Goal: Task Accomplishment & Management: Complete application form

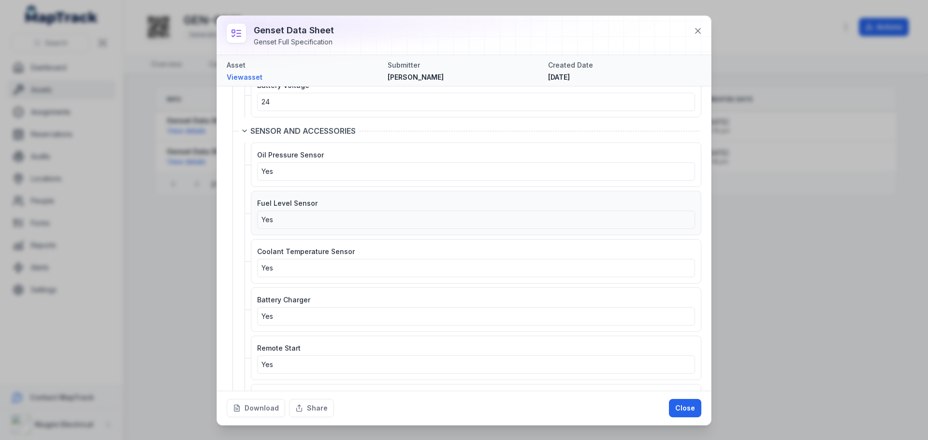
scroll to position [2058, 0]
click at [680, 406] on button "Close" at bounding box center [685, 408] width 32 height 18
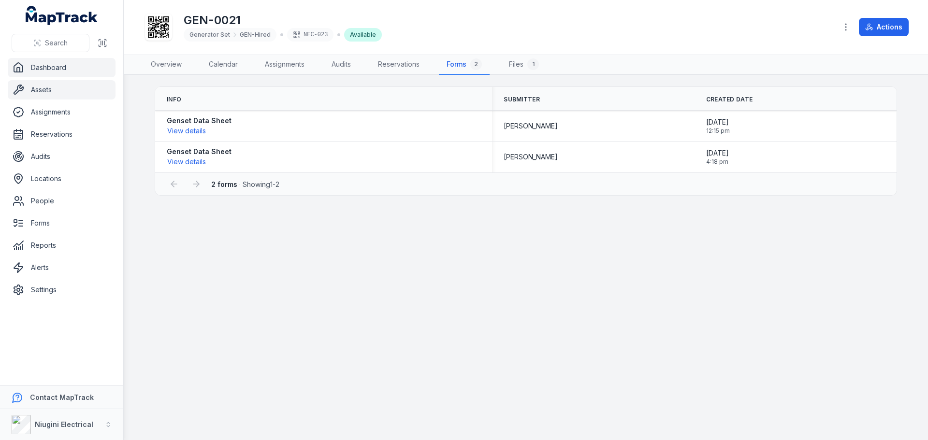
click at [49, 69] on link "Dashboard" at bounding box center [62, 67] width 108 height 19
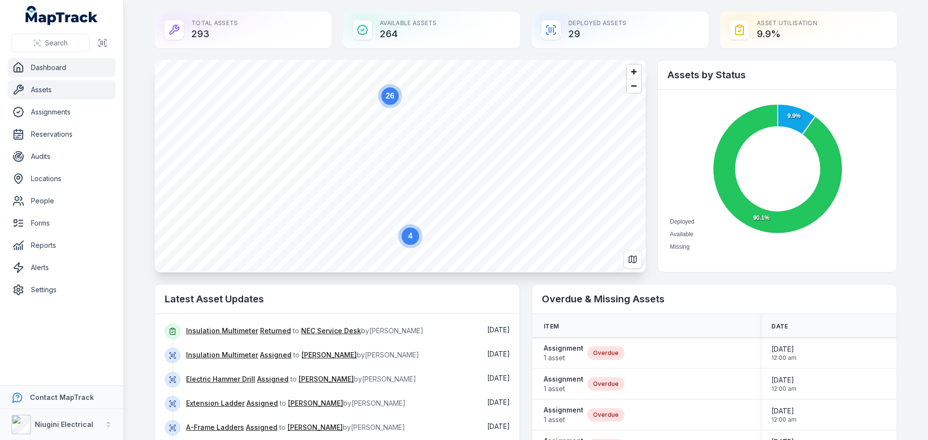
click at [41, 91] on link "Assets" at bounding box center [62, 89] width 108 height 19
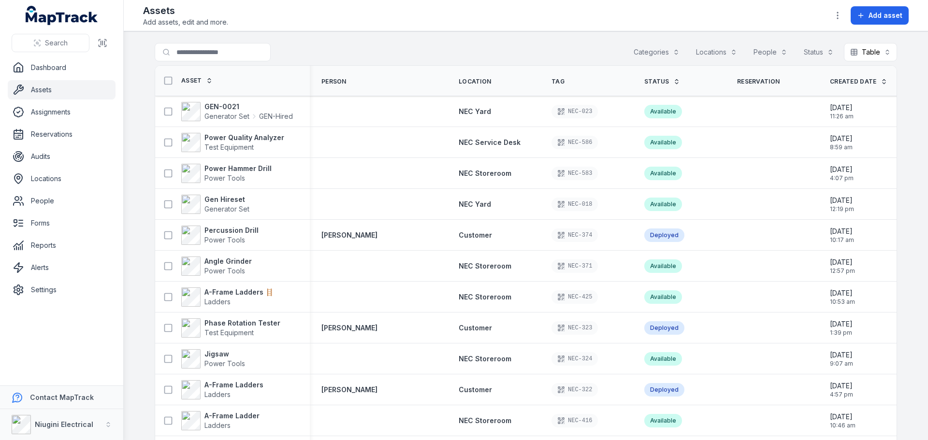
click at [647, 50] on button "Categories" at bounding box center [656, 52] width 58 height 18
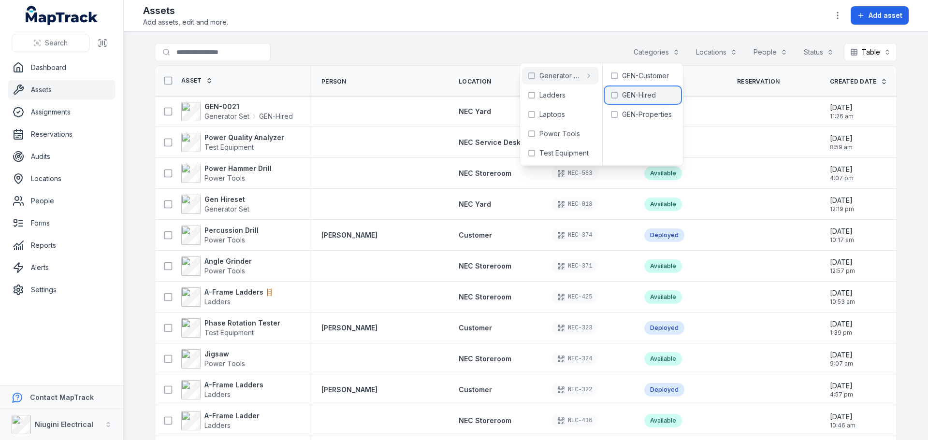
click at [638, 93] on span "GEN-Hired" at bounding box center [639, 95] width 34 height 10
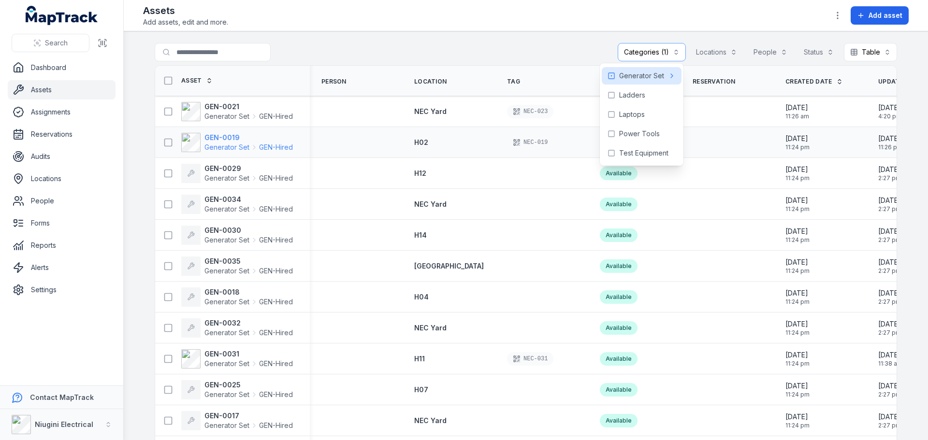
click at [211, 143] on span "Generator Set" at bounding box center [226, 148] width 45 height 10
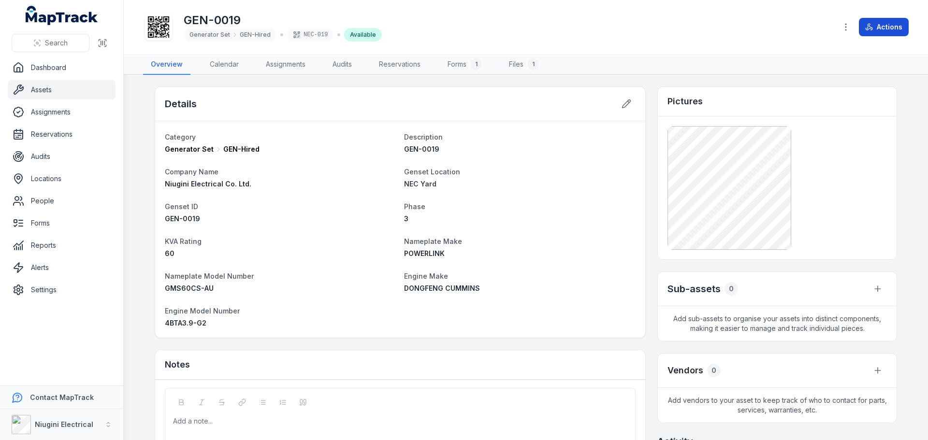
click at [877, 23] on button "Actions" at bounding box center [884, 27] width 50 height 18
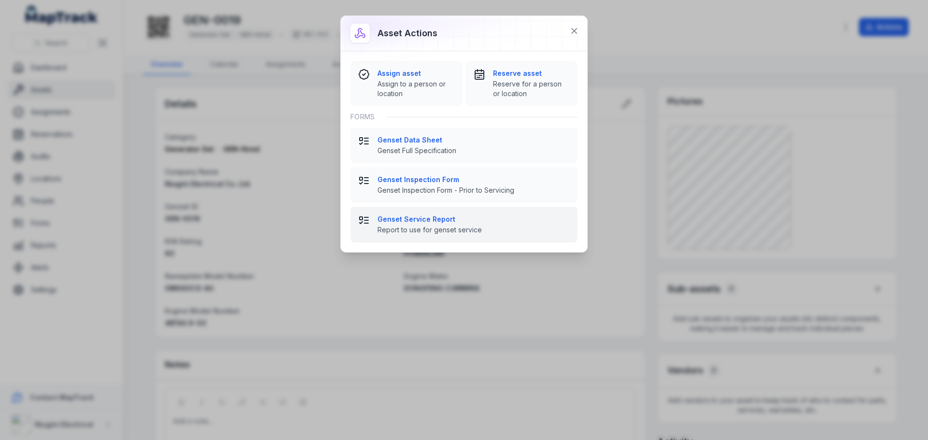
click at [398, 222] on strong "Genset Service Report" at bounding box center [473, 220] width 192 height 10
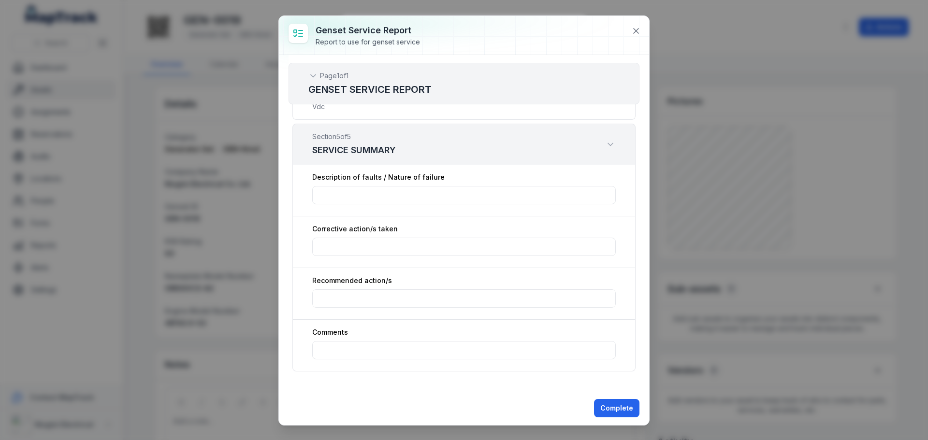
scroll to position [3316, 0]
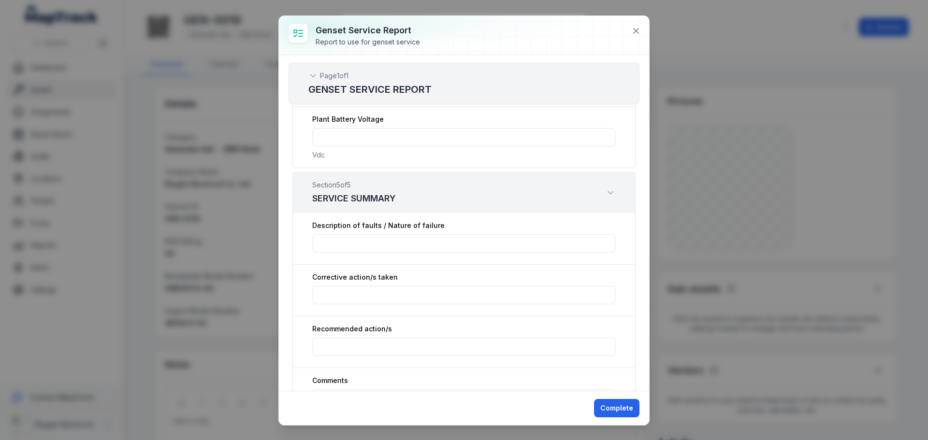
click at [608, 193] on icon "Expand" at bounding box center [610, 193] width 5 height 2
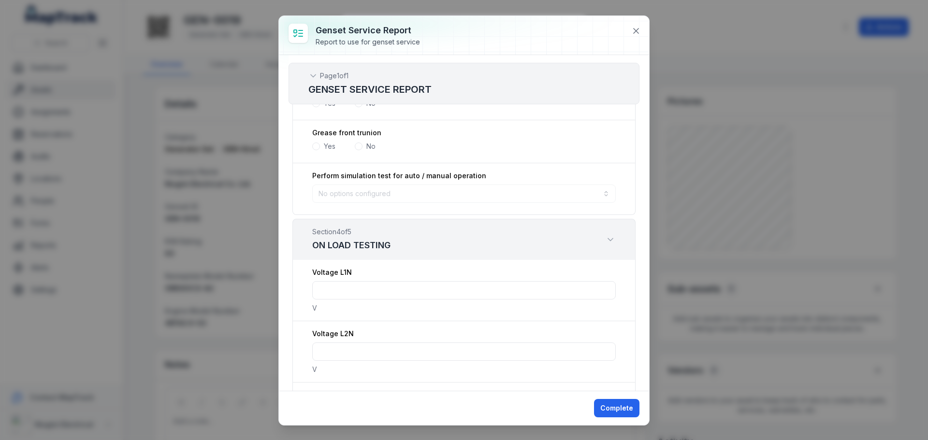
scroll to position [2191, 0]
click at [608, 239] on icon "Expand" at bounding box center [610, 239] width 5 height 2
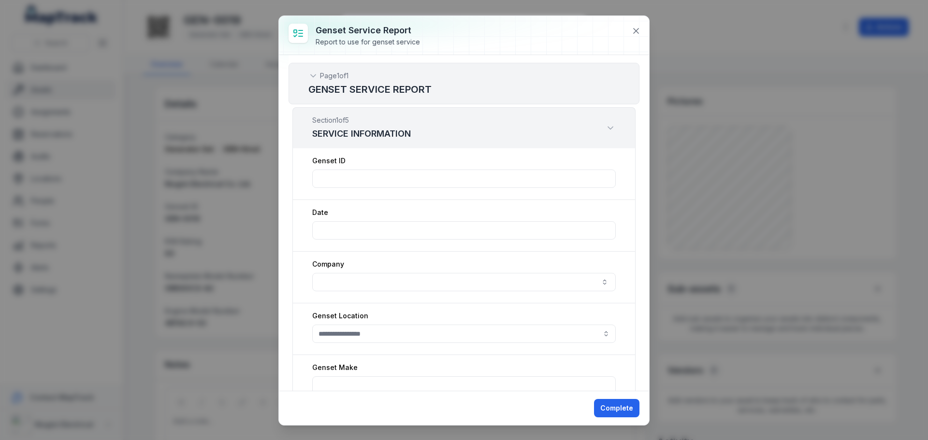
scroll to position [0, 0]
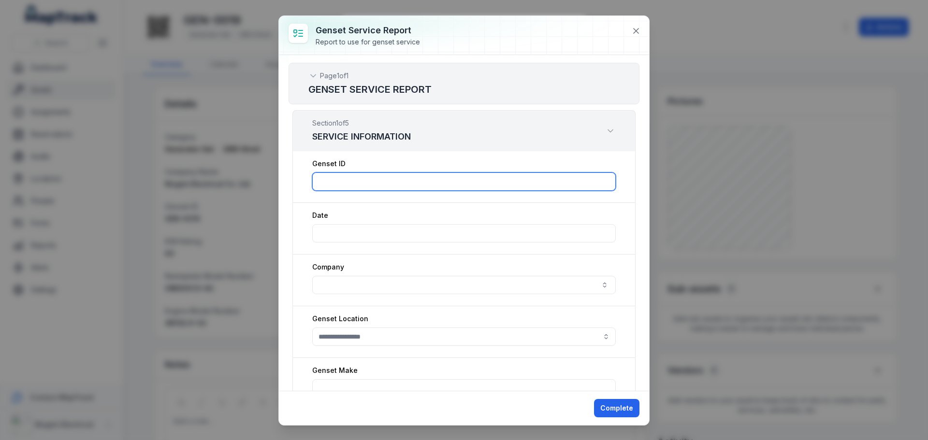
click at [380, 179] on input ":rck:-form-item-label" at bounding box center [463, 182] width 303 height 18
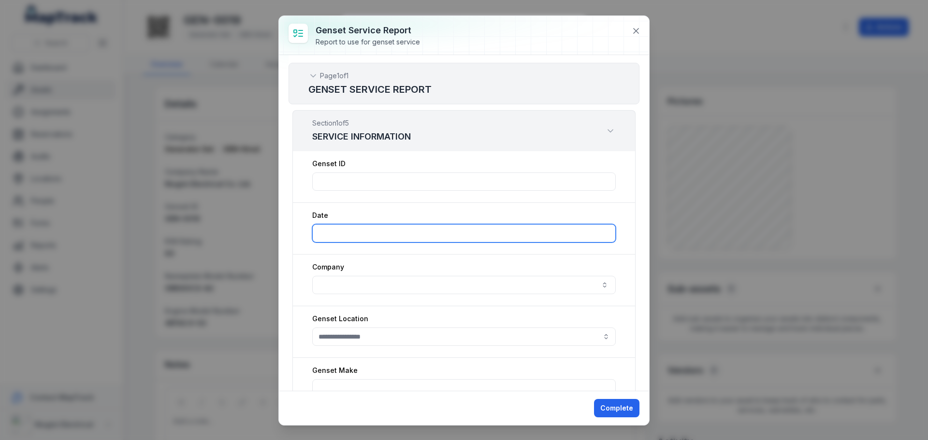
click at [362, 233] on input ":rcl:-form-item-label" at bounding box center [463, 233] width 303 height 18
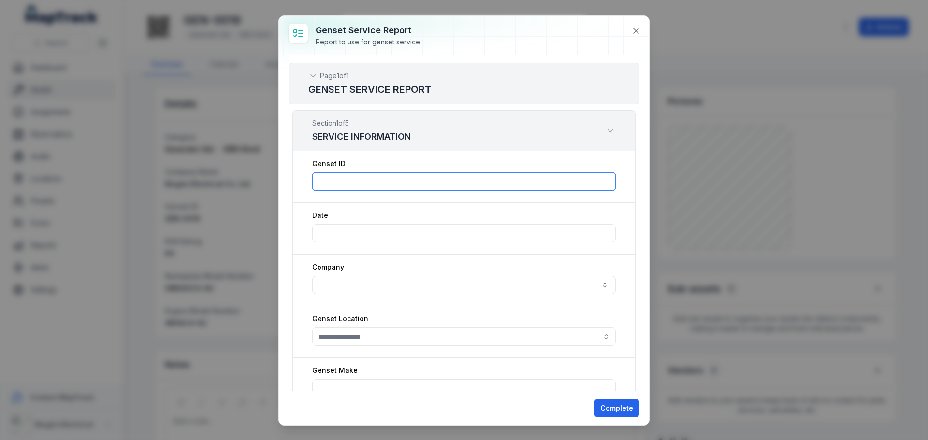
click at [380, 178] on input ":rck:-form-item-label" at bounding box center [463, 182] width 303 height 18
click at [605, 133] on icon "Expand" at bounding box center [610, 131] width 10 height 10
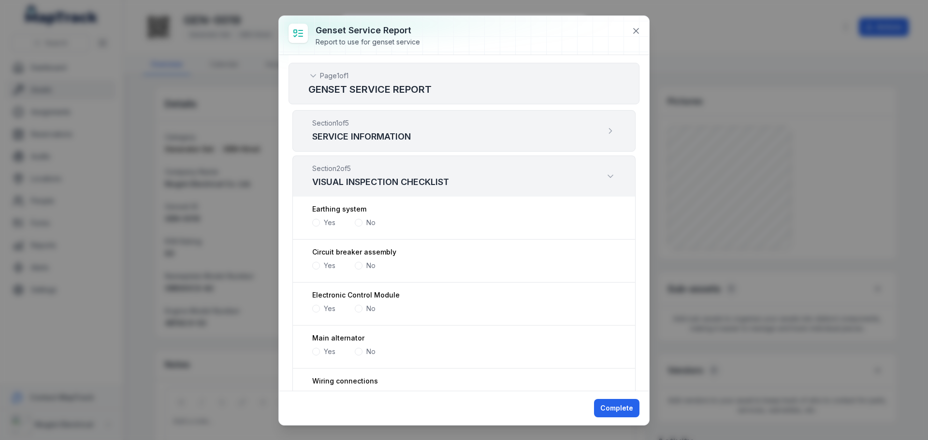
click at [605, 133] on icon "Expand" at bounding box center [610, 131] width 10 height 10
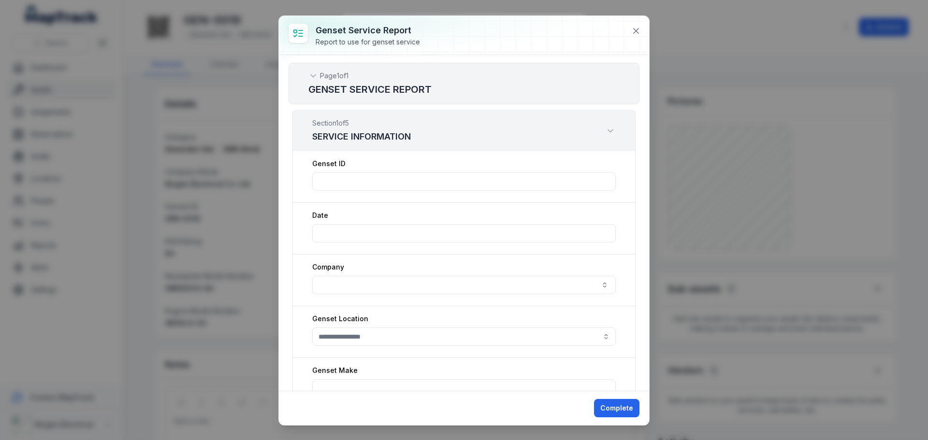
click at [605, 133] on icon "Expand" at bounding box center [610, 131] width 10 height 10
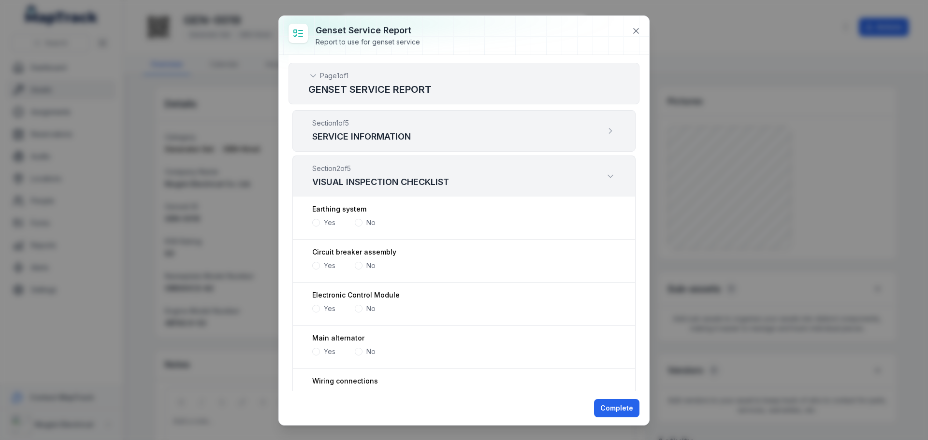
click at [605, 133] on icon "Expand" at bounding box center [610, 131] width 10 height 10
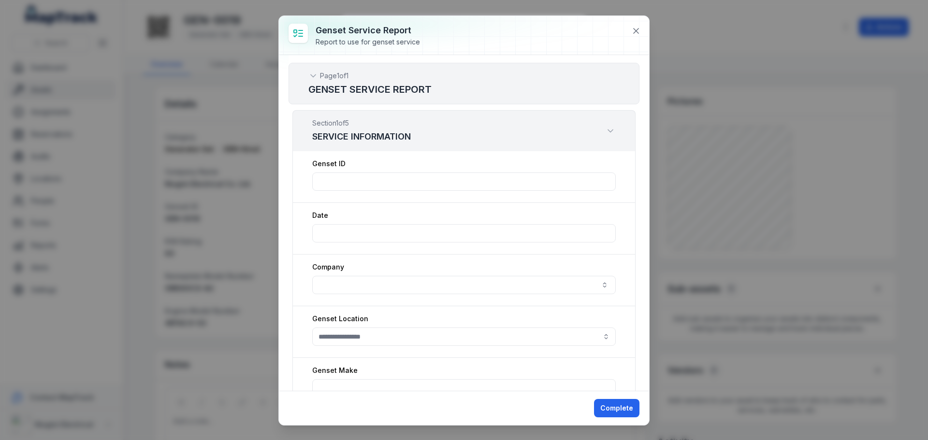
click at [605, 133] on icon "Expand" at bounding box center [610, 131] width 10 height 10
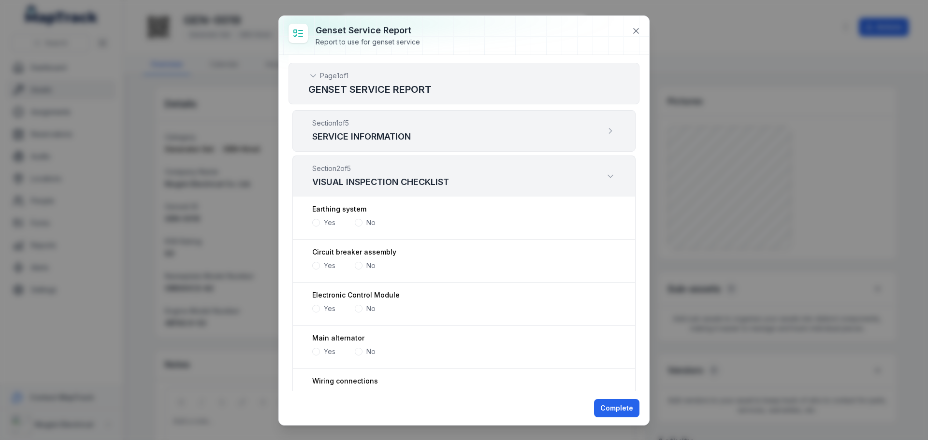
click at [316, 223] on span at bounding box center [316, 223] width 8 height 8
click at [316, 223] on span at bounding box center [316, 222] width 3 height 3
click at [362, 223] on div "No" at bounding box center [365, 223] width 21 height 10
click at [357, 221] on span at bounding box center [359, 223] width 8 height 8
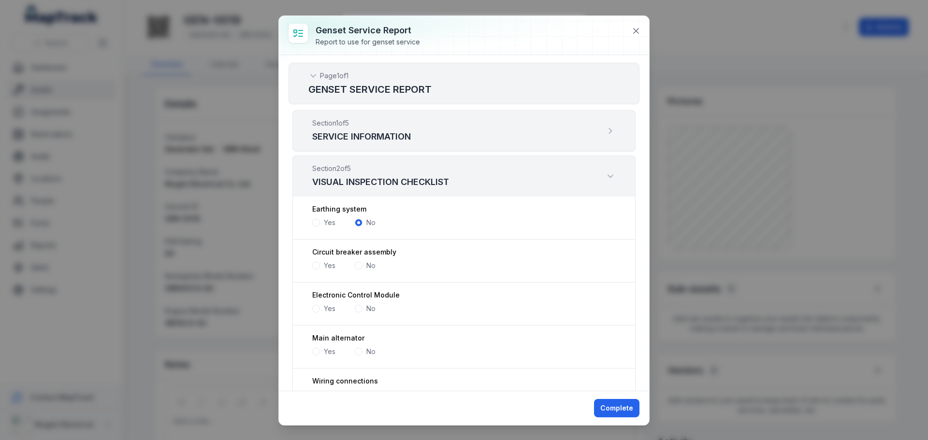
click at [317, 224] on span at bounding box center [316, 223] width 8 height 8
click at [523, 139] on div "Section 1 of 5 SERVICE INFORMATION" at bounding box center [463, 131] width 343 height 42
click at [605, 134] on icon "Expand" at bounding box center [610, 131] width 10 height 10
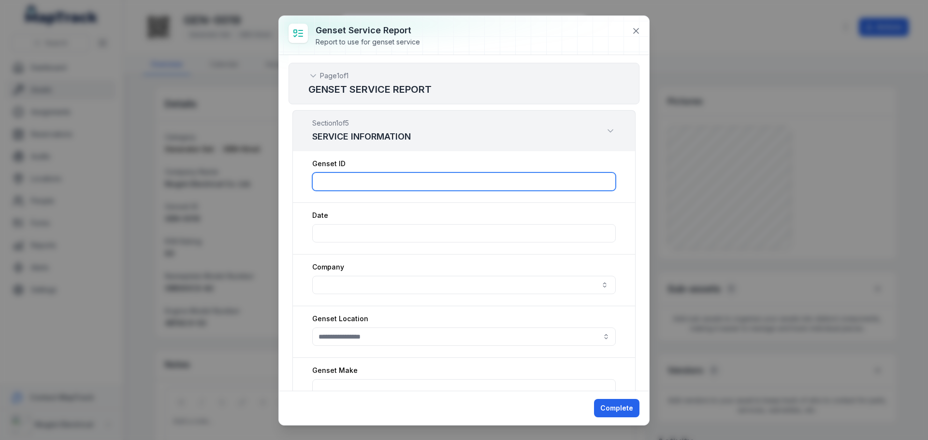
click at [360, 183] on input ":ro5:-form-item-label" at bounding box center [463, 182] width 303 height 18
paste input "*******"
type input "*******"
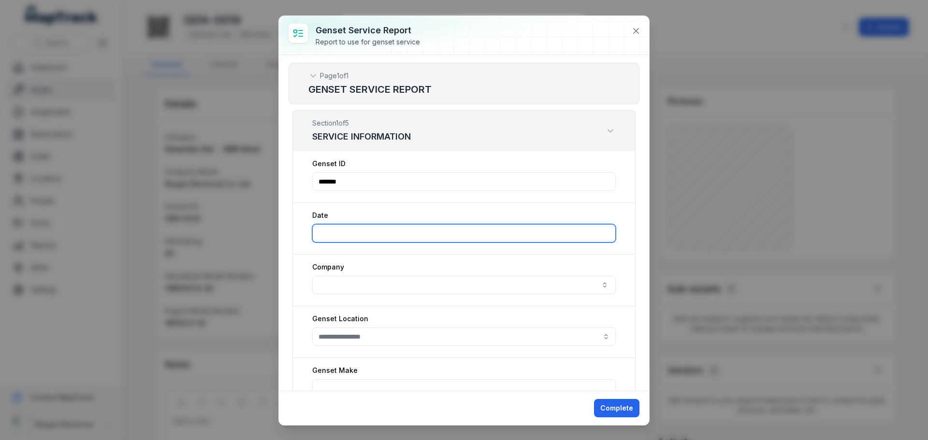
click at [342, 233] on input ":ro6:-form-item-label" at bounding box center [463, 233] width 303 height 18
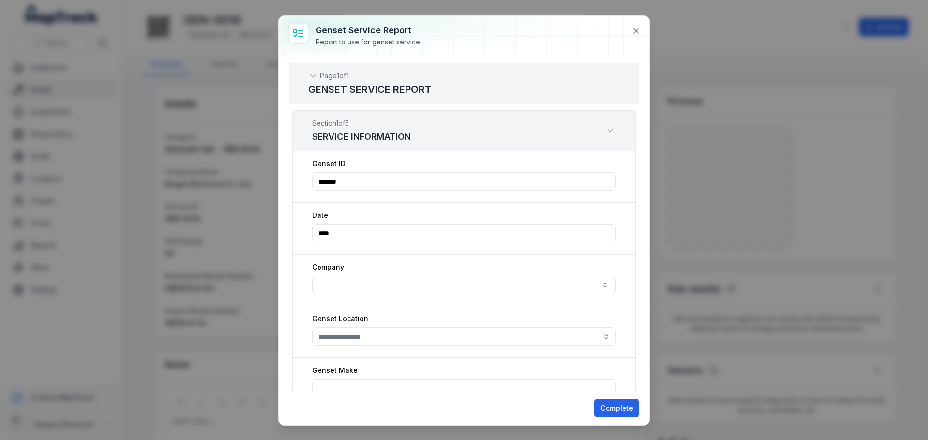
click at [342, 233] on input "****" at bounding box center [463, 233] width 303 height 18
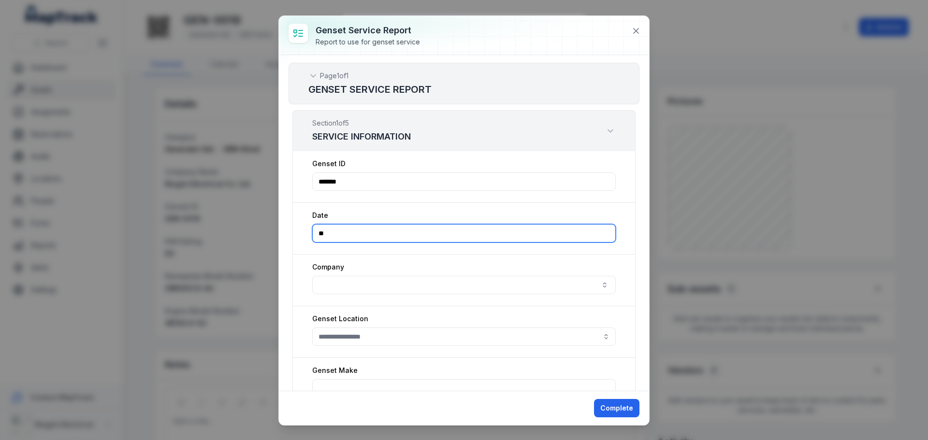
type input "*"
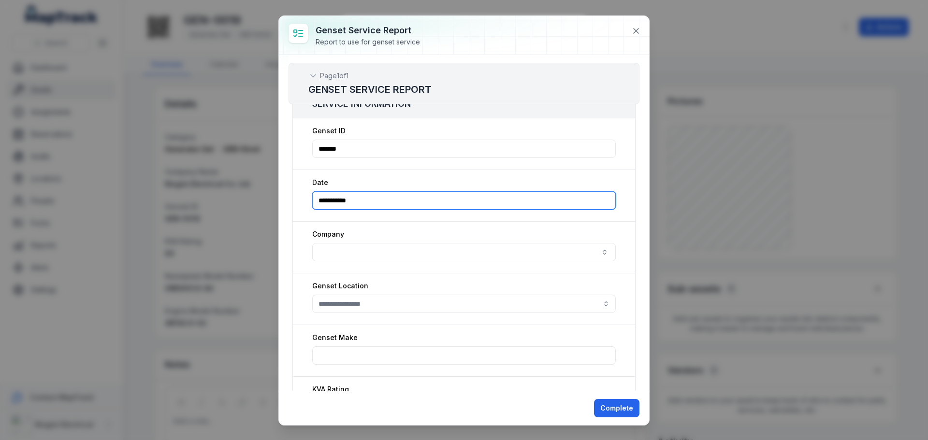
scroll to position [48, 0]
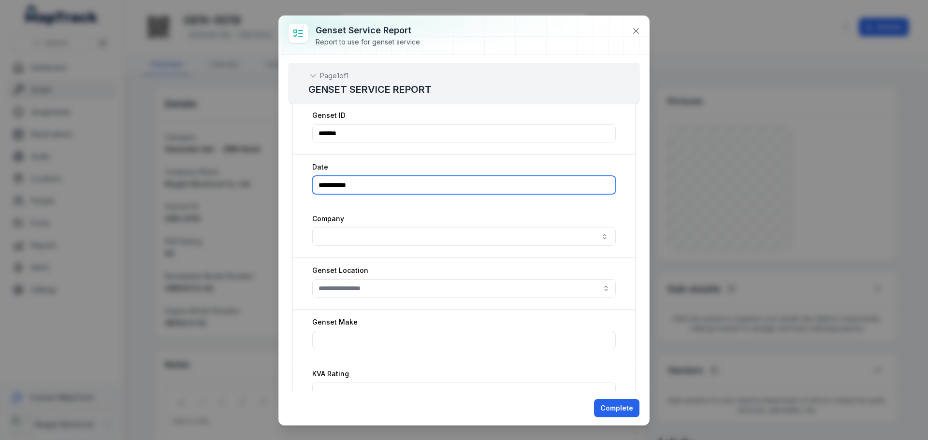
type input "**********"
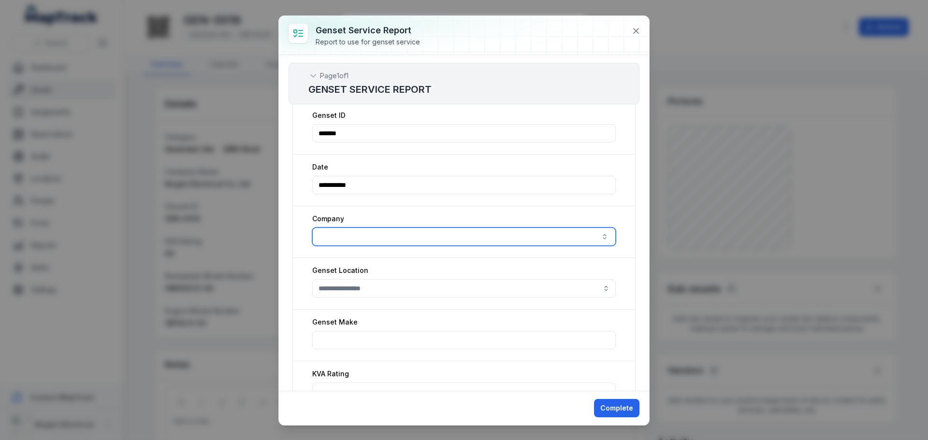
click at [362, 237] on input ":ro7:-form-item-label" at bounding box center [463, 237] width 303 height 18
click at [598, 235] on button "button" at bounding box center [604, 237] width 22 height 18
click at [597, 238] on button "button" at bounding box center [604, 237] width 22 height 18
click at [596, 234] on button "button" at bounding box center [604, 237] width 22 height 18
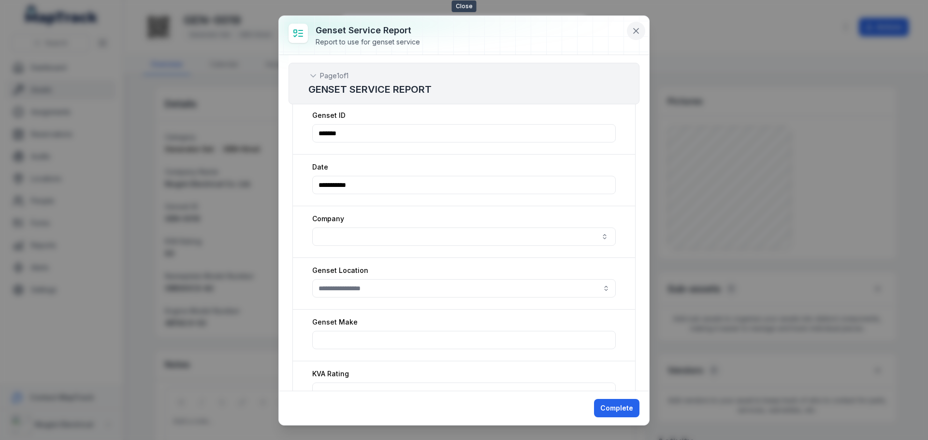
click at [634, 29] on icon at bounding box center [636, 31] width 5 height 5
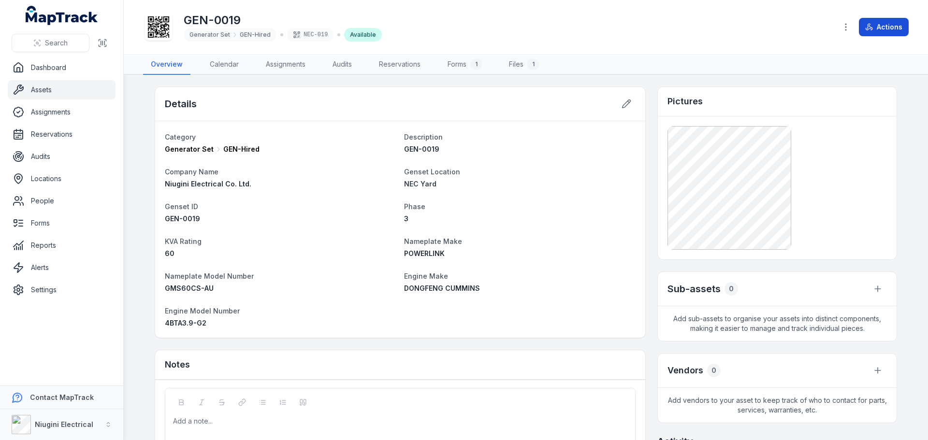
click at [883, 33] on button "Actions" at bounding box center [884, 27] width 50 height 18
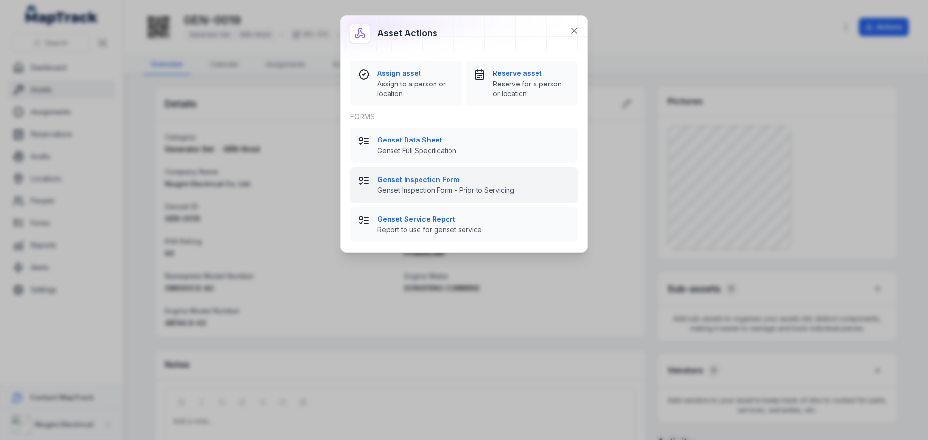
click at [418, 182] on strong "Genset Inspection Form" at bounding box center [473, 180] width 192 height 10
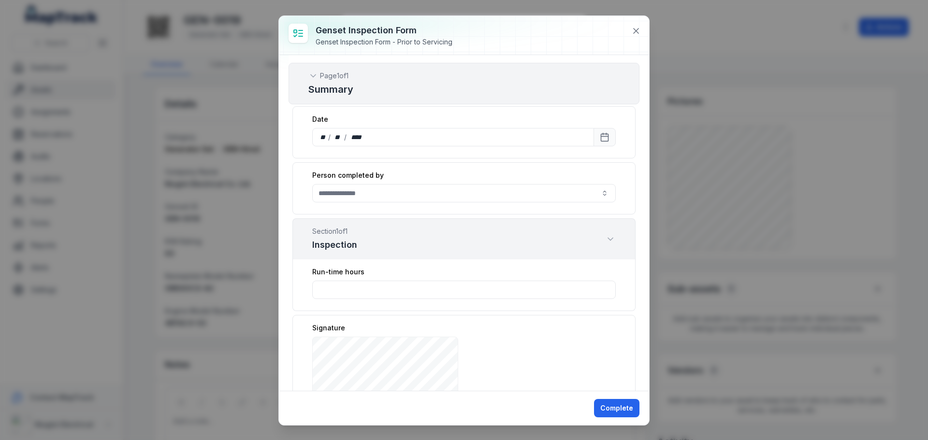
scroll to position [0, 0]
click at [605, 242] on icon "Expand" at bounding box center [610, 243] width 10 height 10
click at [639, 35] on icon at bounding box center [636, 31] width 10 height 10
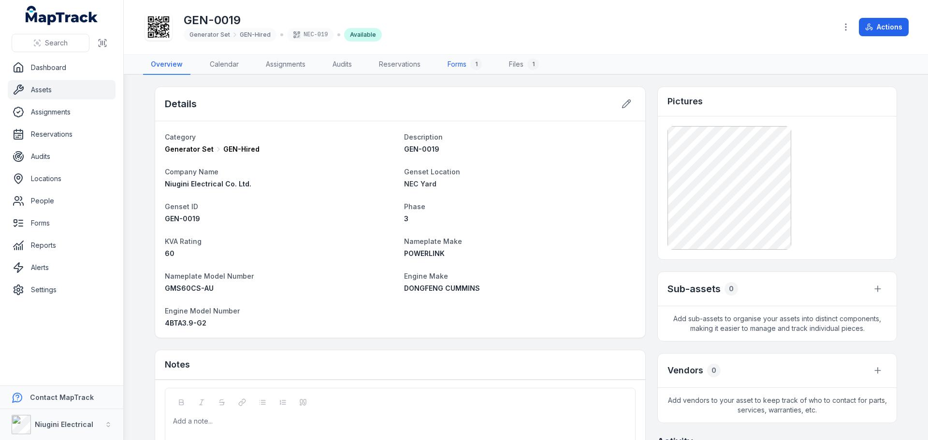
click at [459, 66] on link "Forms 1" at bounding box center [465, 65] width 50 height 20
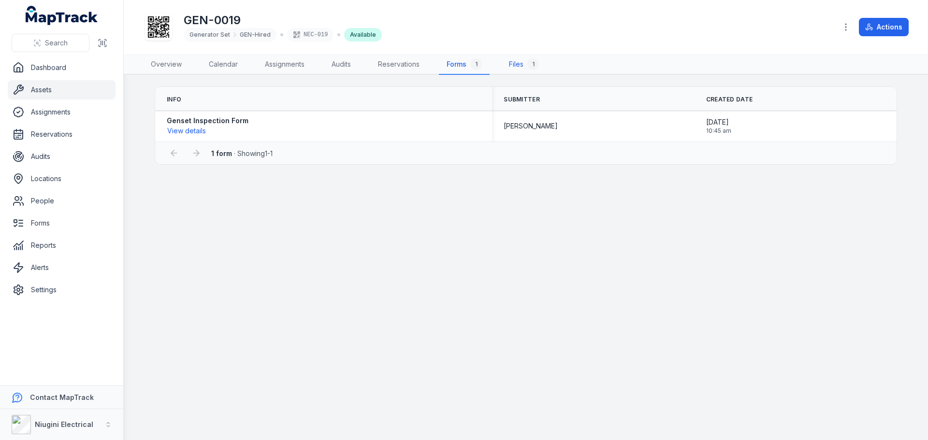
click at [517, 64] on link "Files 1" at bounding box center [523, 65] width 45 height 20
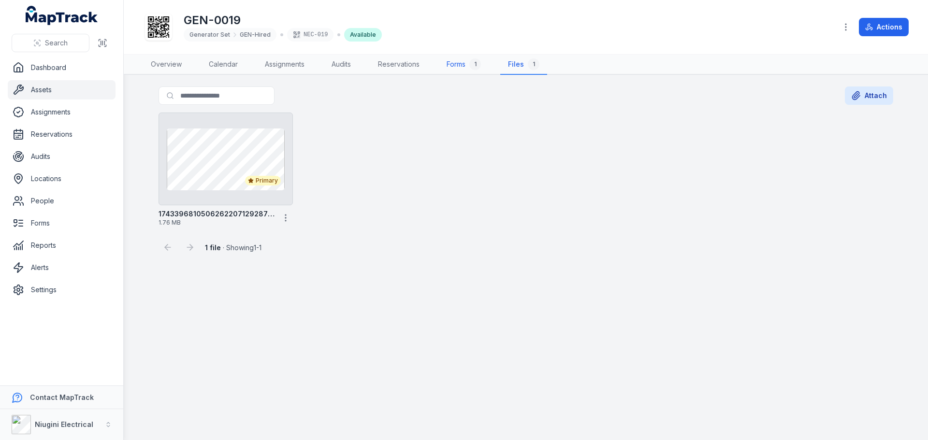
click at [458, 65] on link "Forms 1" at bounding box center [464, 65] width 50 height 20
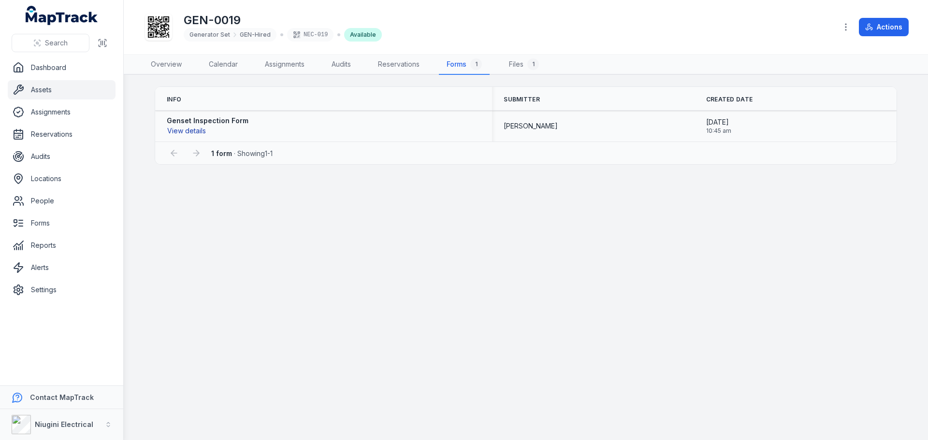
click at [188, 130] on button "View details" at bounding box center [187, 131] width 40 height 11
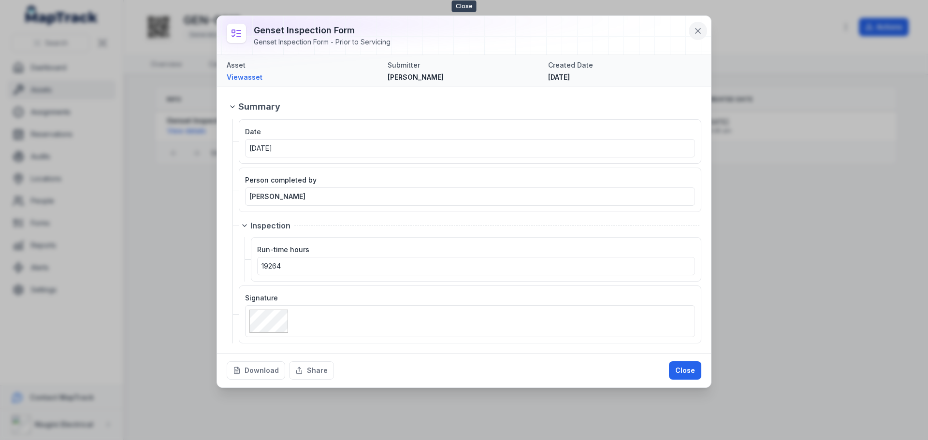
click at [698, 30] on icon at bounding box center [698, 31] width 10 height 10
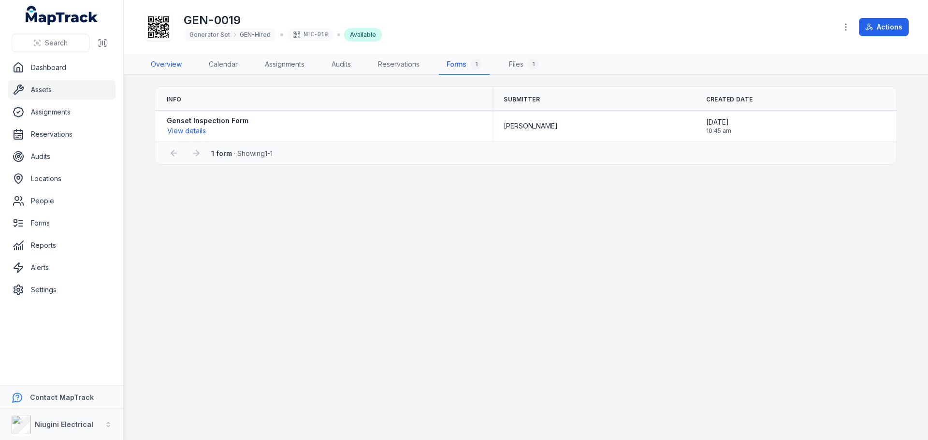
click at [166, 64] on link "Overview" at bounding box center [166, 65] width 46 height 20
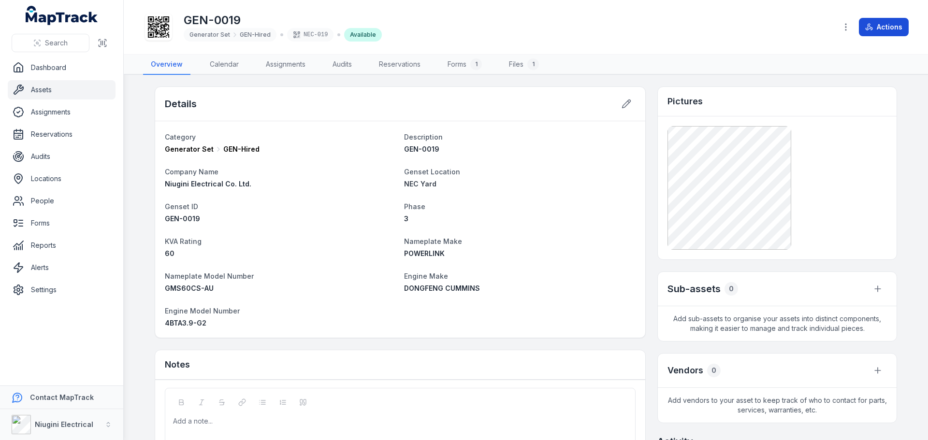
click at [890, 23] on button "Actions" at bounding box center [884, 27] width 50 height 18
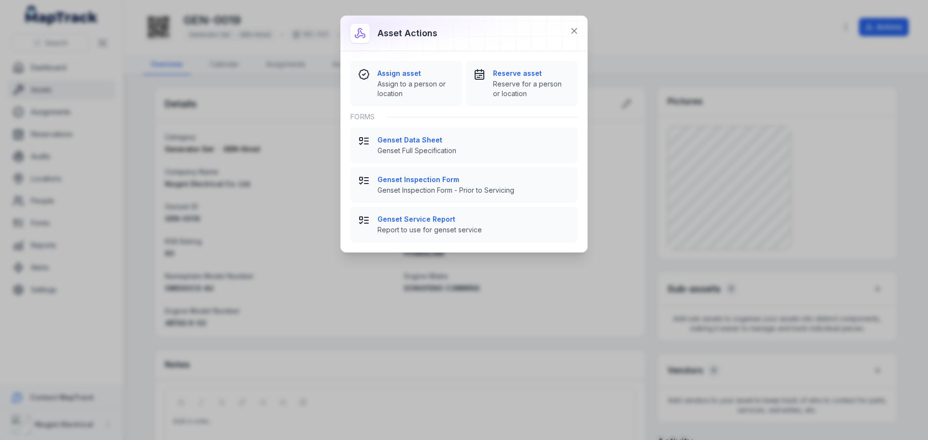
click at [670, 206] on div "Asset actions Assign asset Assign to a person or location Reserve asset Reserve…" at bounding box center [464, 220] width 928 height 440
drag, startPoint x: 622, startPoint y: 180, endPoint x: 547, endPoint y: 42, distance: 157.0
click at [614, 173] on div "Asset actions Assign asset Assign to a person or location Reserve asset Reserve…" at bounding box center [464, 220] width 928 height 440
click at [570, 25] on button at bounding box center [574, 31] width 18 height 18
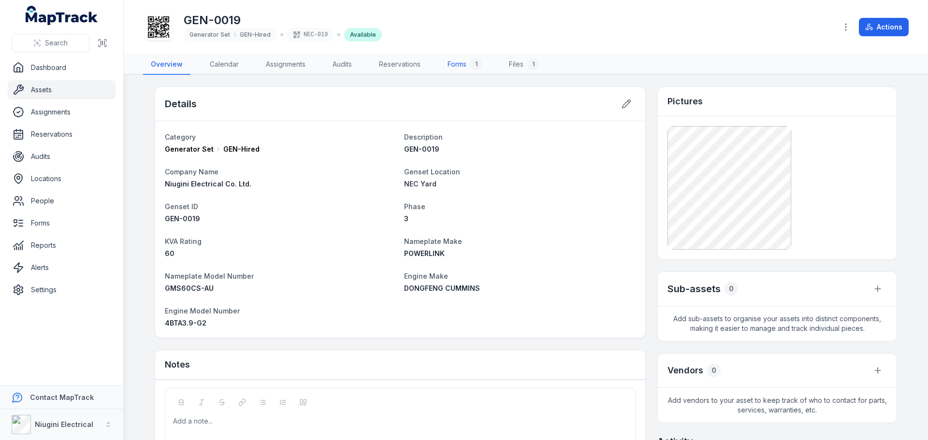
click at [459, 65] on link "Forms 1" at bounding box center [465, 65] width 50 height 20
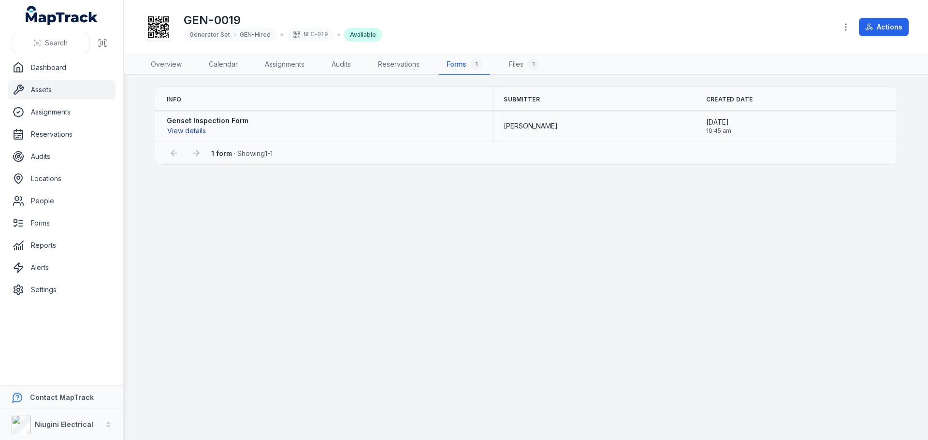
click at [185, 134] on button "View details" at bounding box center [187, 131] width 40 height 11
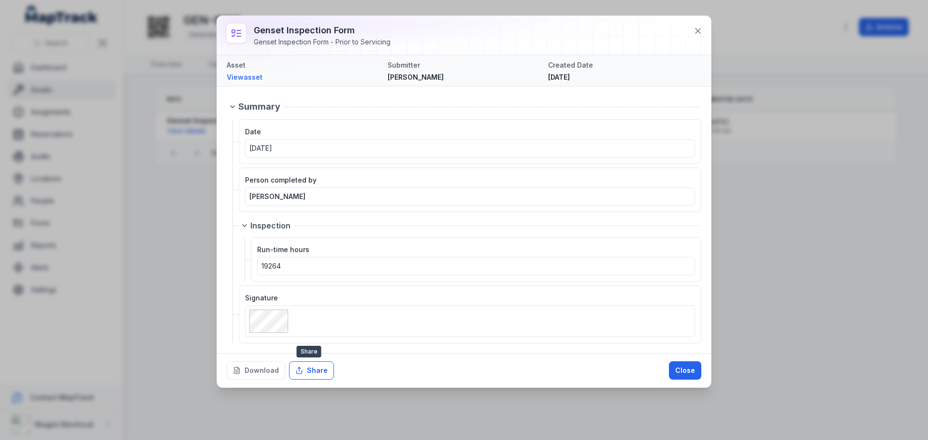
click at [315, 370] on button "Share" at bounding box center [311, 370] width 45 height 18
click at [682, 368] on button "Close" at bounding box center [685, 370] width 32 height 18
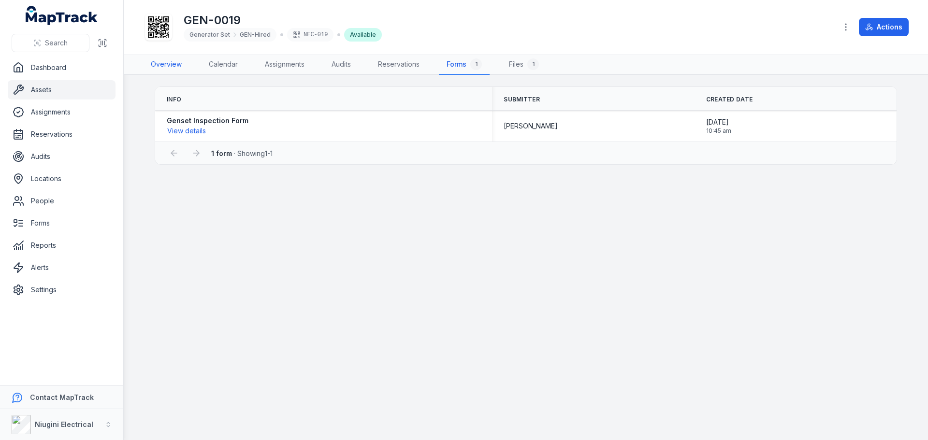
click at [164, 64] on link "Overview" at bounding box center [166, 65] width 46 height 20
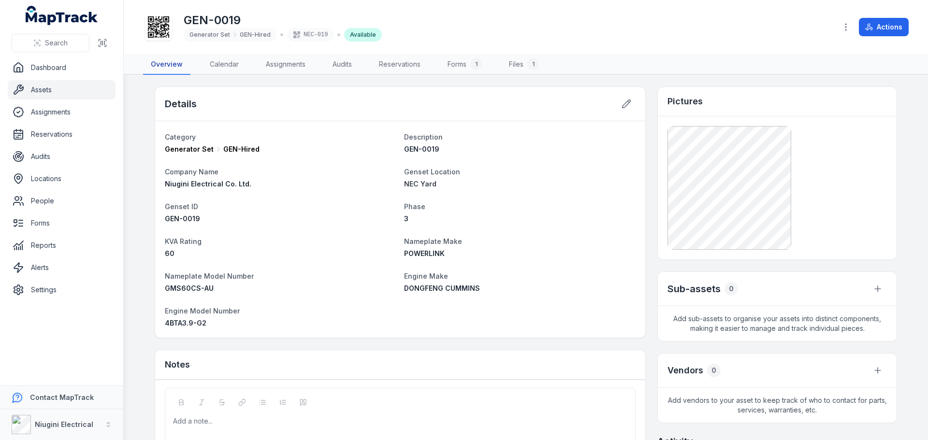
click at [164, 64] on link "Overview" at bounding box center [166, 65] width 47 height 20
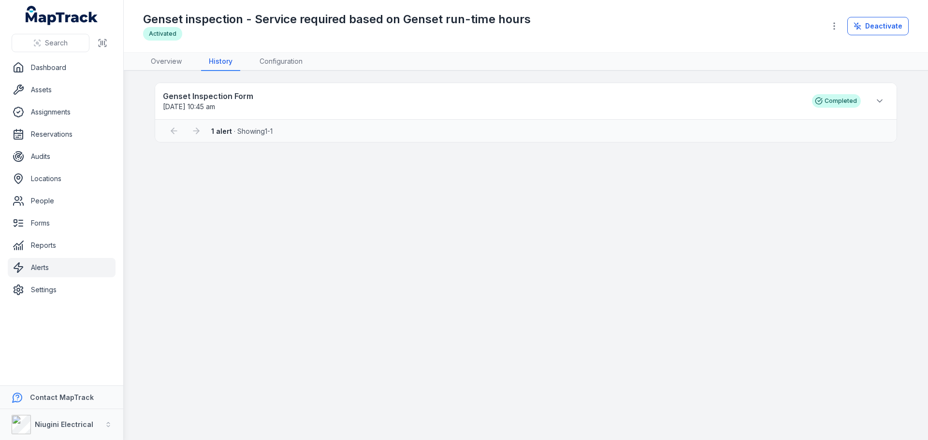
click at [250, 130] on span "1 alert · Showing 1 - 1" at bounding box center [241, 131] width 61 height 8
click at [222, 97] on strong "Genset Inspection Form" at bounding box center [482, 96] width 639 height 12
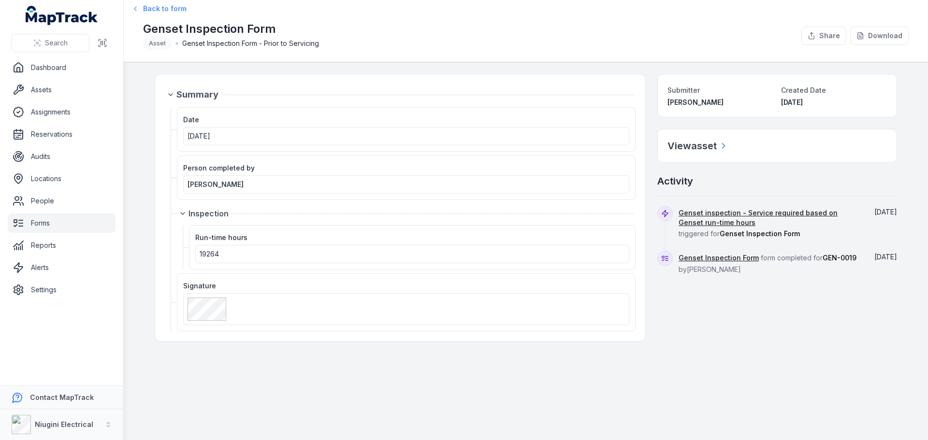
click at [138, 7] on icon at bounding box center [135, 9] width 8 height 8
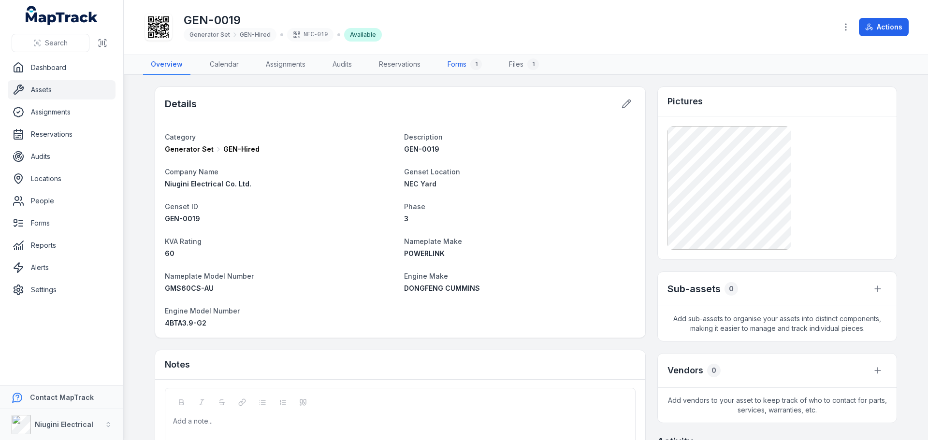
click at [461, 66] on link "Forms 1" at bounding box center [465, 65] width 50 height 20
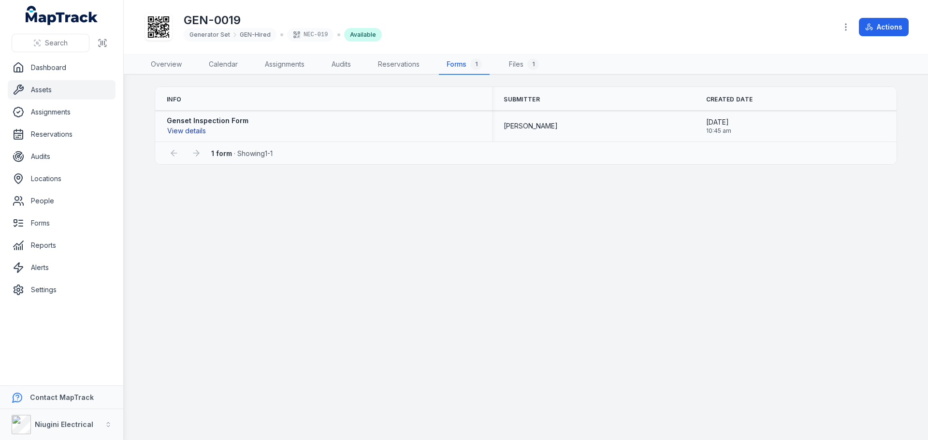
click at [196, 131] on button "View details" at bounding box center [187, 131] width 40 height 11
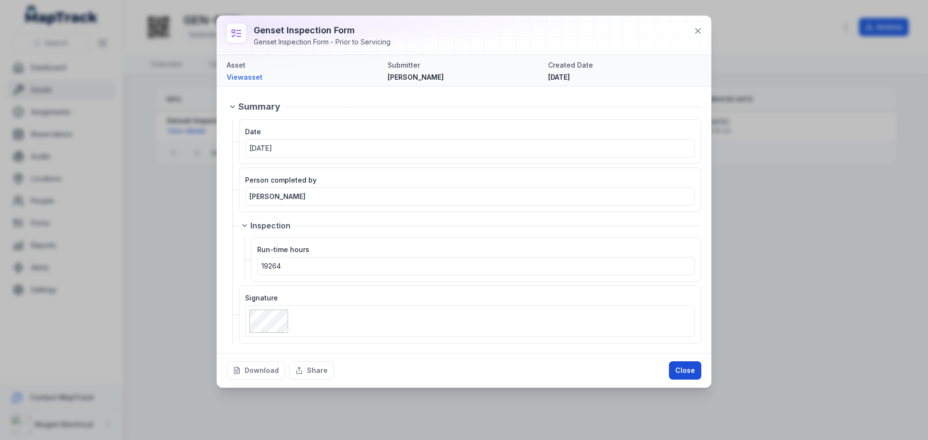
click at [686, 374] on button "Close" at bounding box center [685, 370] width 32 height 18
